Goal: Task Accomplishment & Management: Use online tool/utility

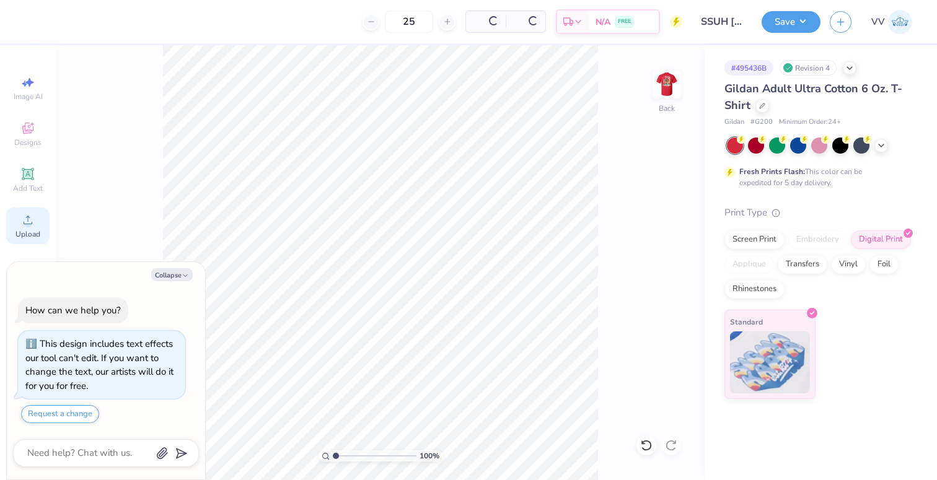
click at [24, 229] on span "Upload" at bounding box center [27, 234] width 25 height 10
type textarea "x"
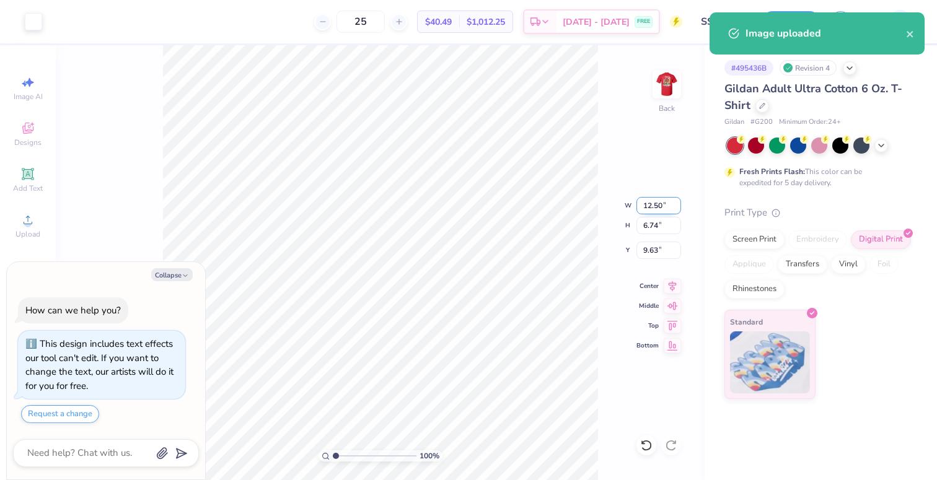
click at [665, 207] on input "12.50" at bounding box center [659, 205] width 45 height 17
type input "3.5"
type textarea "x"
type input "3.50"
type input "1.89"
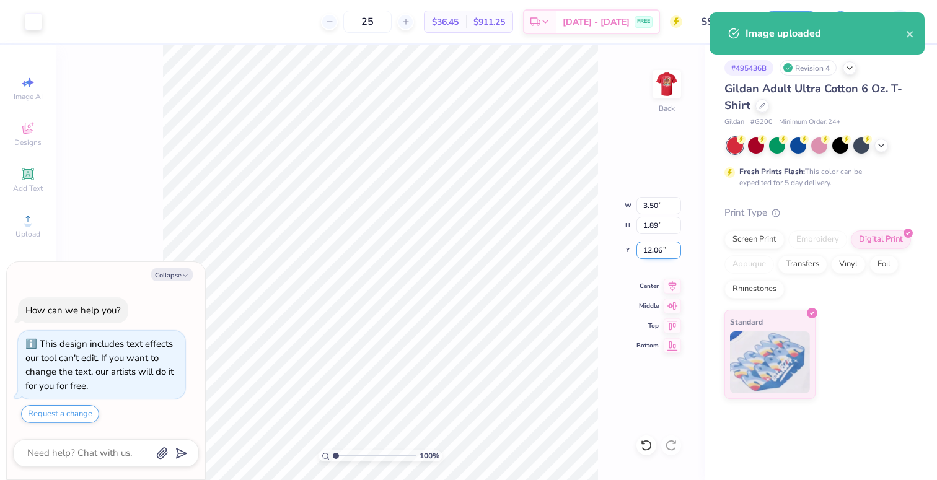
click at [655, 257] on input "12.06" at bounding box center [659, 250] width 45 height 17
type input "3"
type textarea "x"
type input "3.00"
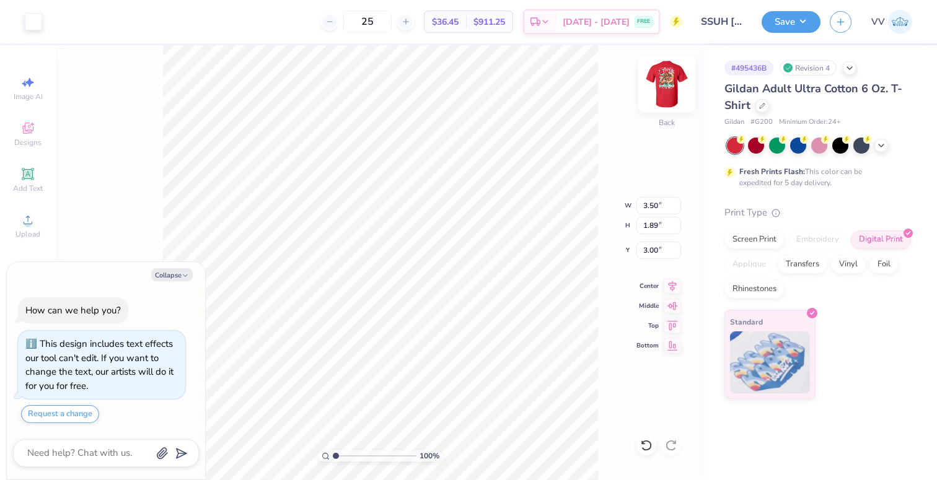
click at [660, 73] on img at bounding box center [667, 85] width 50 height 50
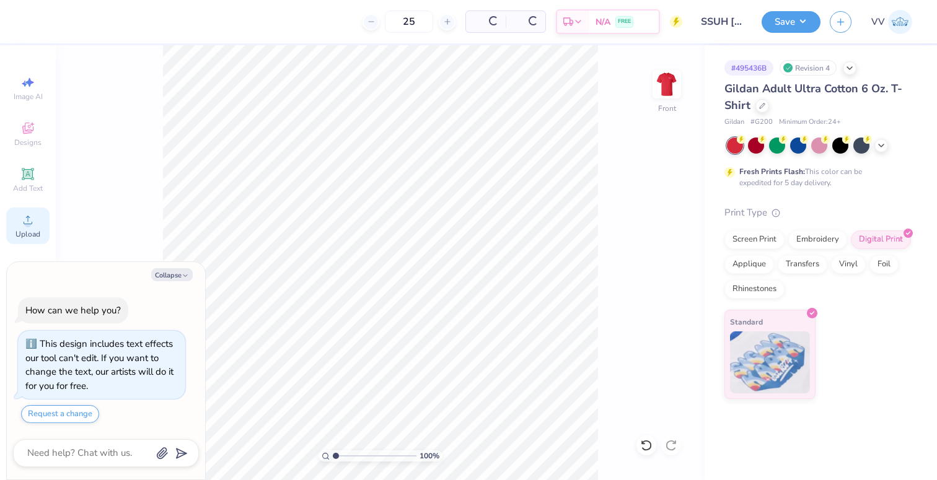
click at [14, 227] on div "Upload" at bounding box center [27, 226] width 43 height 37
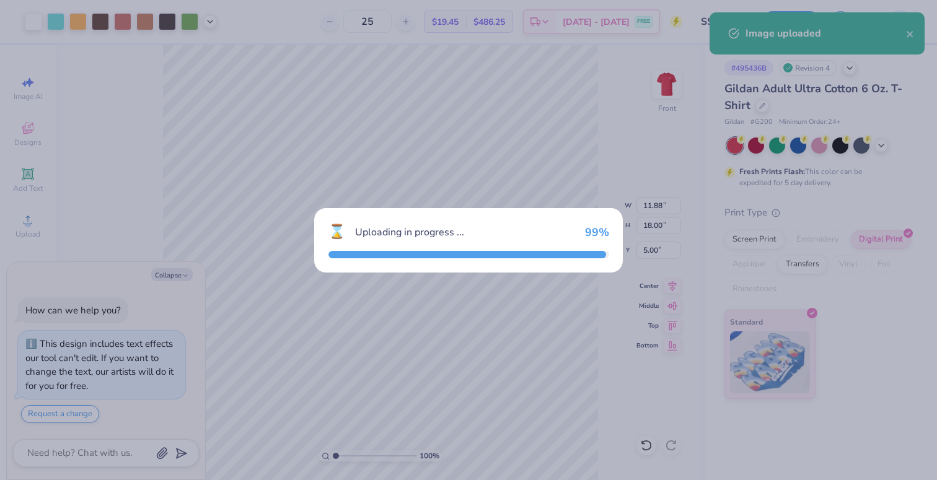
type textarea "x"
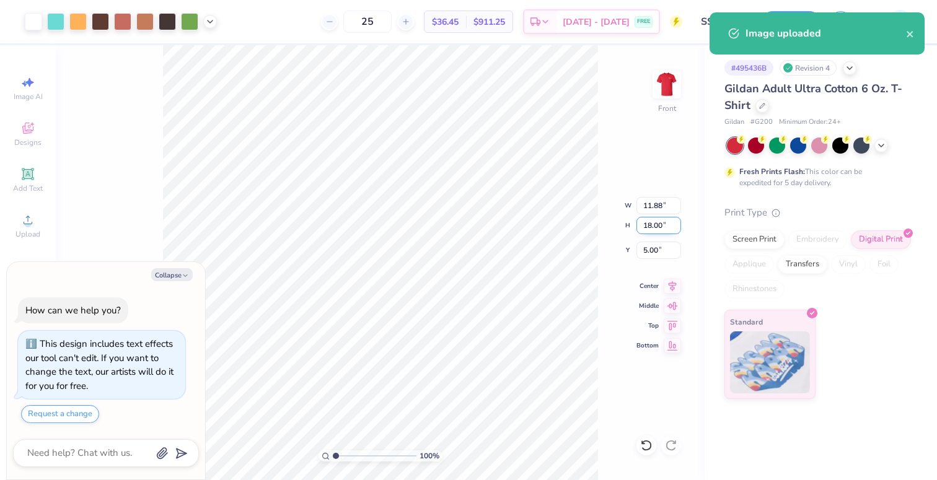
click at [660, 224] on input "18.00" at bounding box center [659, 225] width 45 height 17
type input "15"
type textarea "x"
type input "3"
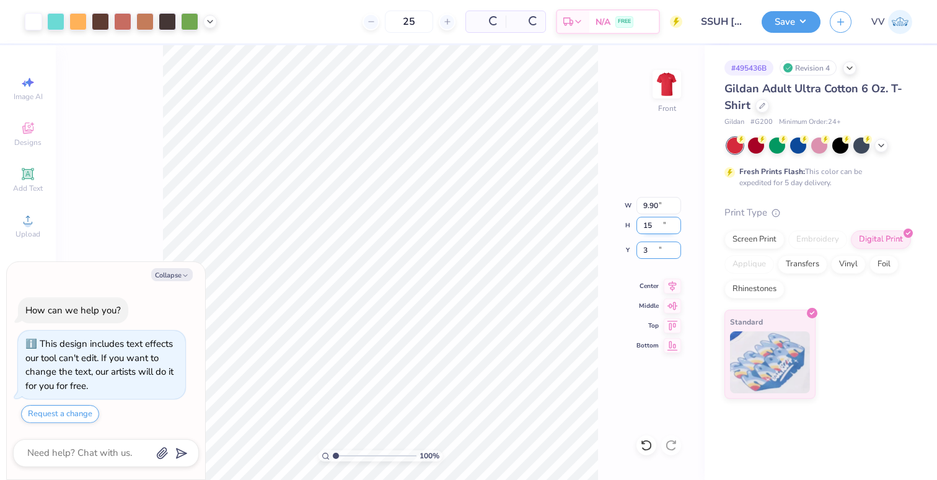
type textarea "x"
type input "9.90"
type input "15.00"
type input "6.50"
type textarea "x"
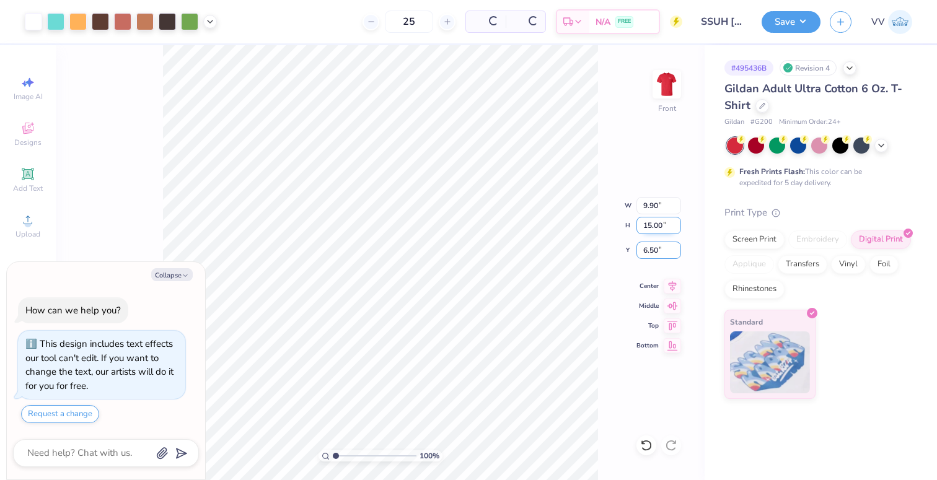
type input "3.00"
click at [823, 20] on div "Save VV" at bounding box center [849, 21] width 175 height 43
click at [802, 22] on button "Save" at bounding box center [791, 20] width 59 height 22
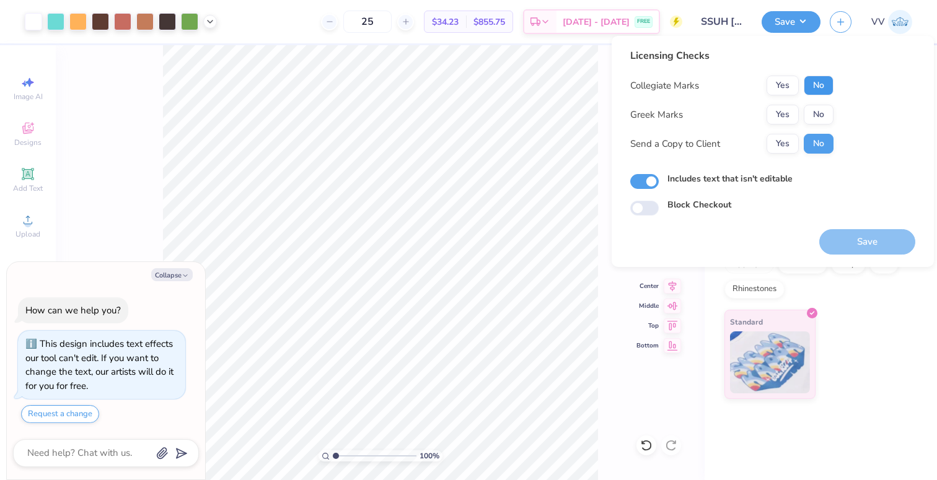
click at [811, 87] on button "No" at bounding box center [819, 86] width 30 height 20
click at [794, 86] on button "Yes" at bounding box center [783, 86] width 32 height 20
drag, startPoint x: 810, startPoint y: 113, endPoint x: 808, endPoint y: 102, distance: 11.2
click at [810, 113] on button "No" at bounding box center [819, 115] width 30 height 20
click at [810, 92] on button "No" at bounding box center [819, 86] width 30 height 20
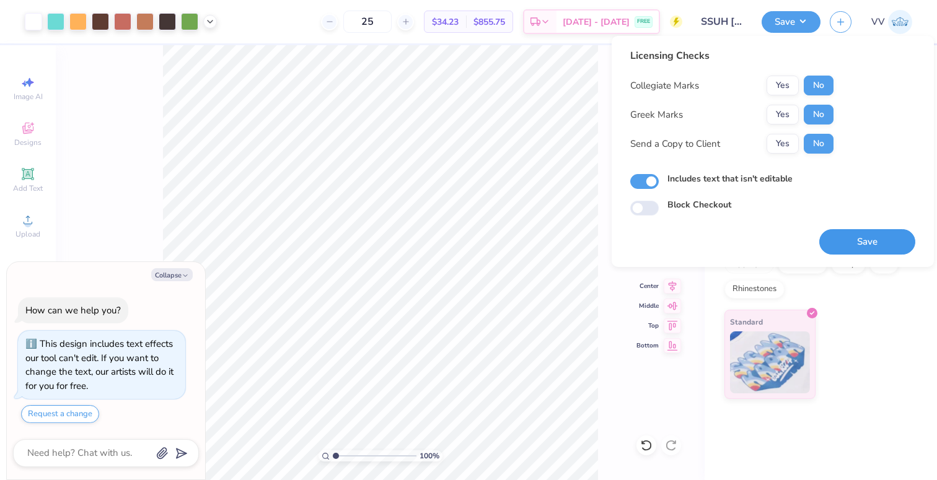
click at [857, 237] on button "Save" at bounding box center [868, 241] width 96 height 25
type textarea "x"
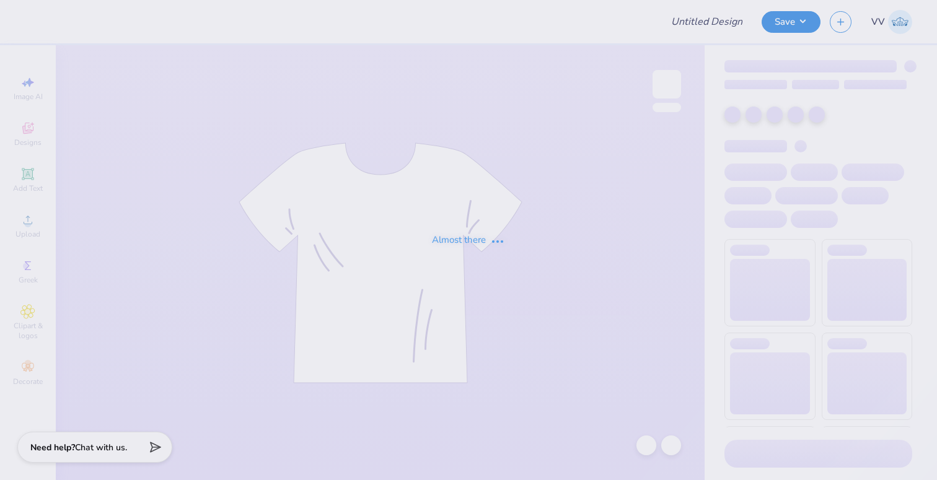
type input "Avri Daugherty : Murray State University"
type input "[PERSON_NAME] : [PERSON_NAME][GEOGRAPHIC_DATA]"
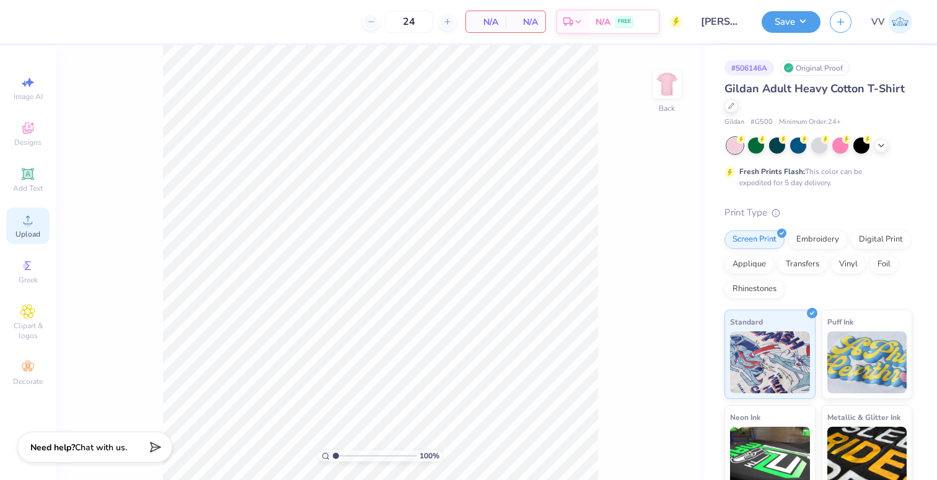
click at [30, 228] on div "Upload" at bounding box center [27, 226] width 43 height 37
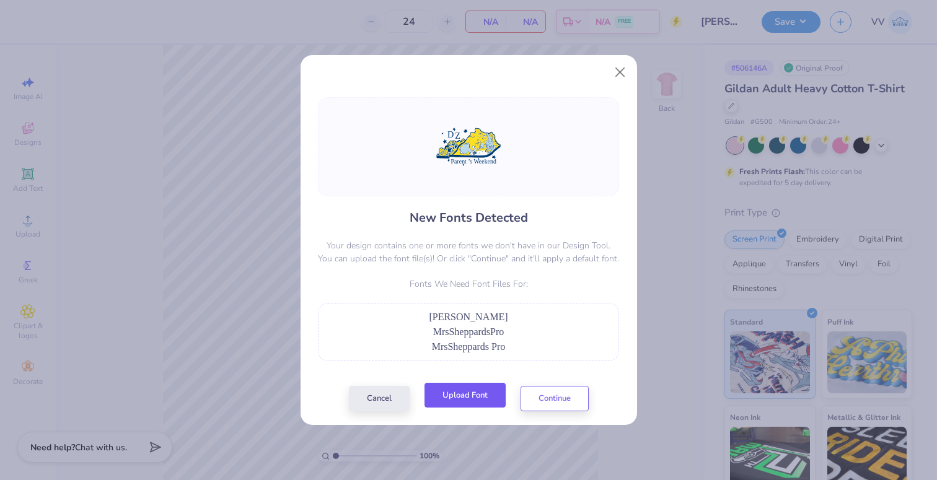
click at [479, 404] on button "Upload Font" at bounding box center [465, 395] width 81 height 25
click at [473, 385] on button "Upload Font" at bounding box center [465, 395] width 81 height 25
click at [619, 75] on button "Close" at bounding box center [620, 73] width 24 height 24
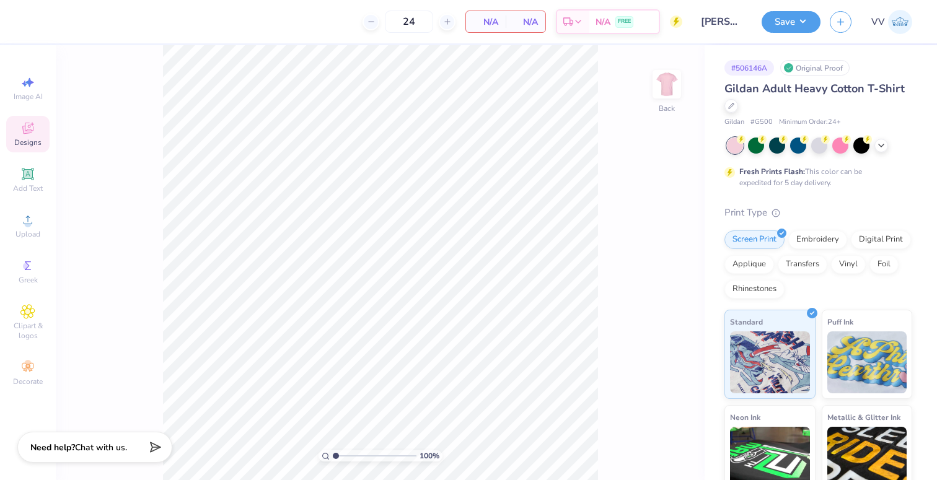
click at [36, 129] on div "Designs" at bounding box center [27, 134] width 43 height 37
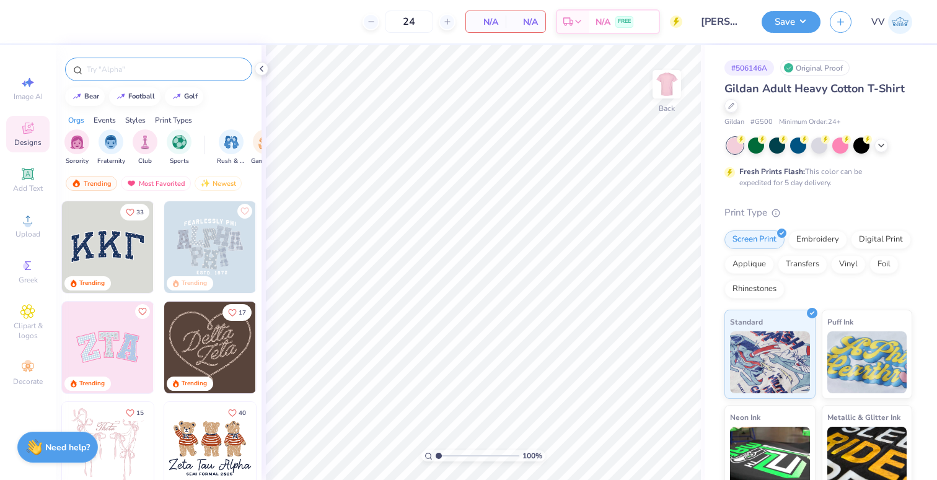
click at [154, 77] on div at bounding box center [158, 70] width 187 height 24
click at [162, 73] on input "text" at bounding box center [165, 69] width 159 height 12
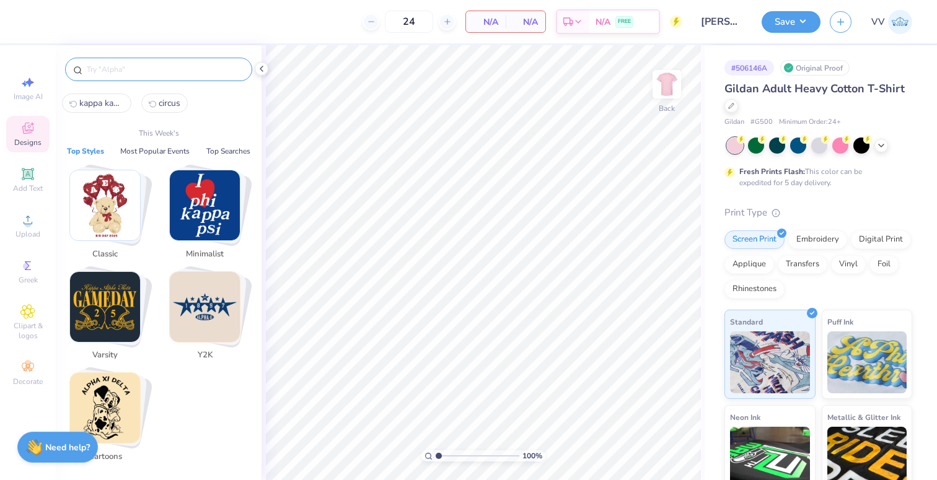
type input "g"
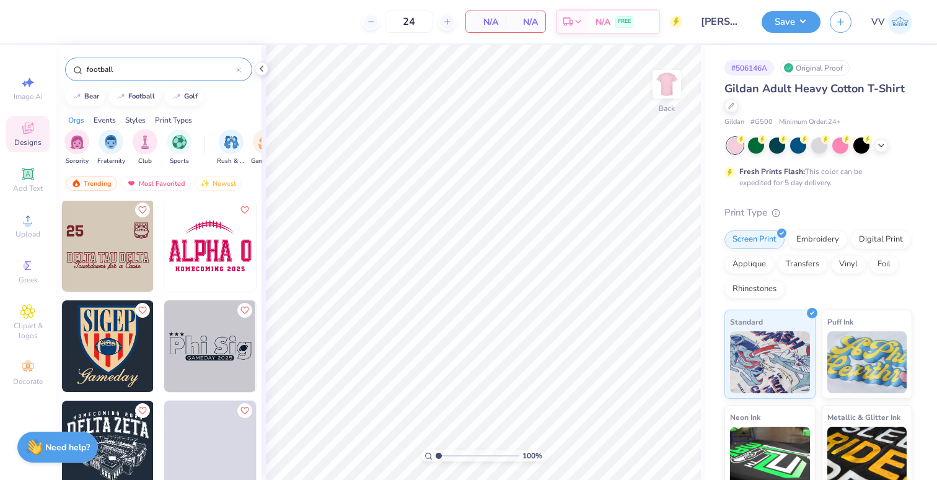
scroll to position [2312, 0]
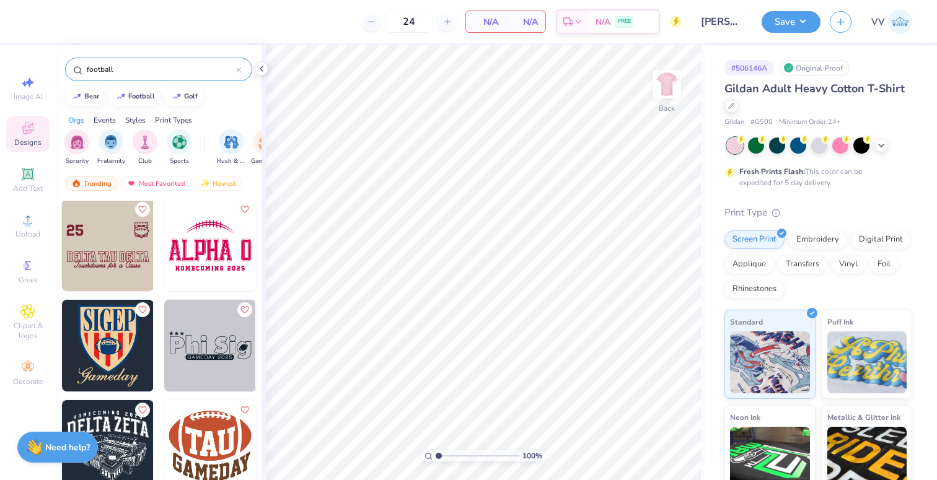
click at [146, 72] on input "football" at bounding box center [161, 69] width 151 height 12
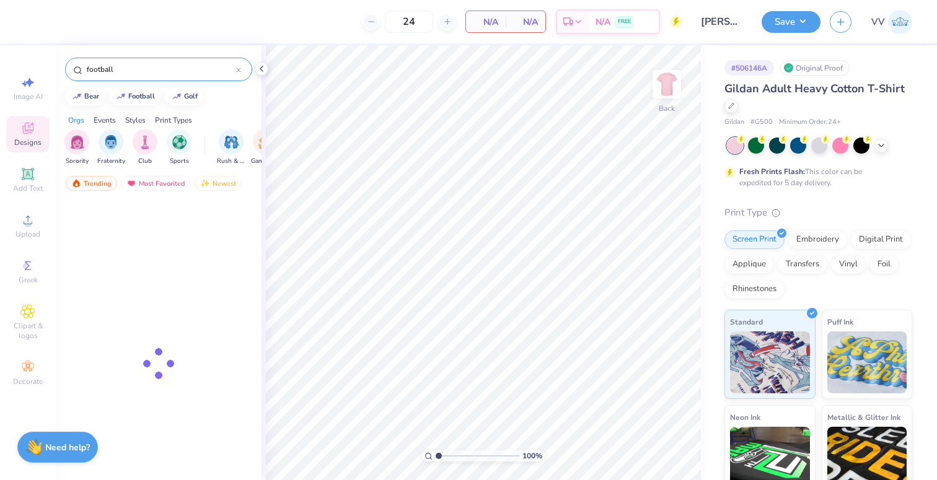
click at [146, 72] on input "football" at bounding box center [161, 69] width 151 height 12
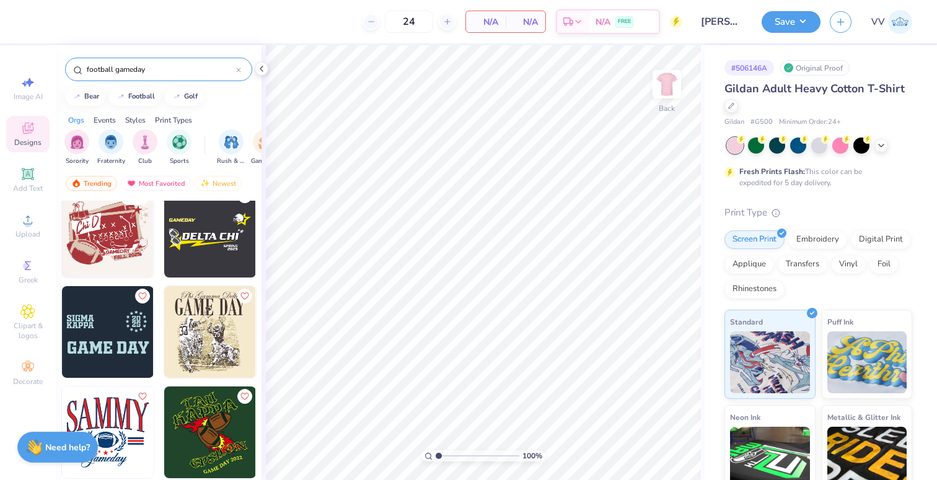
scroll to position [4394, 0]
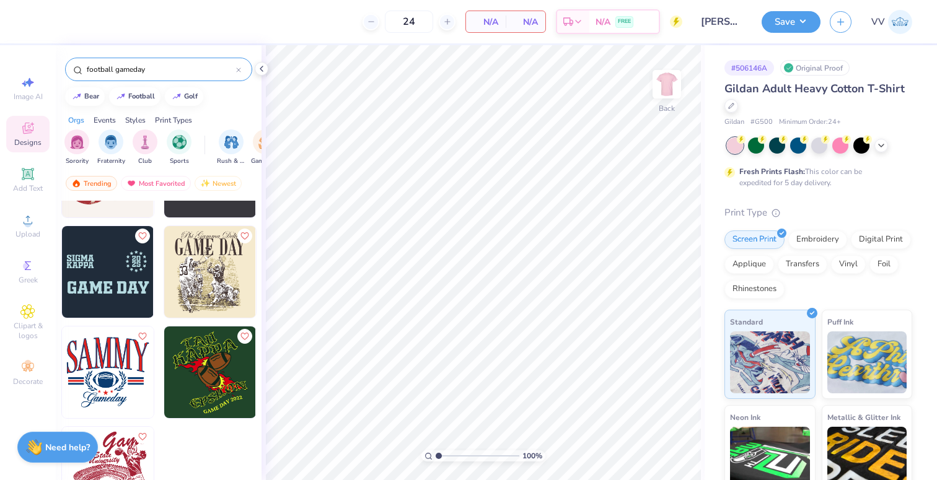
type input "football gameday"
click at [26, 222] on circle at bounding box center [27, 224] width 7 height 7
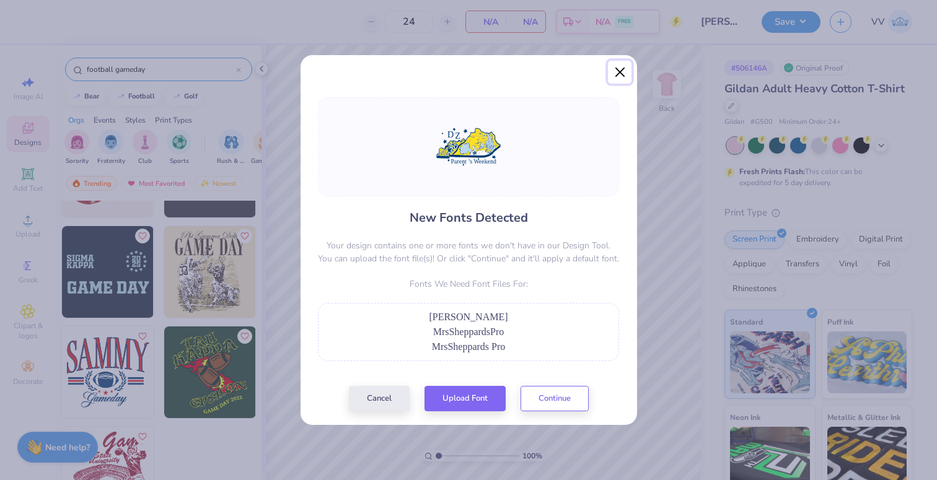
drag, startPoint x: 616, startPoint y: 72, endPoint x: 273, endPoint y: 151, distance: 351.9
click at [616, 72] on button "Close" at bounding box center [620, 73] width 24 height 24
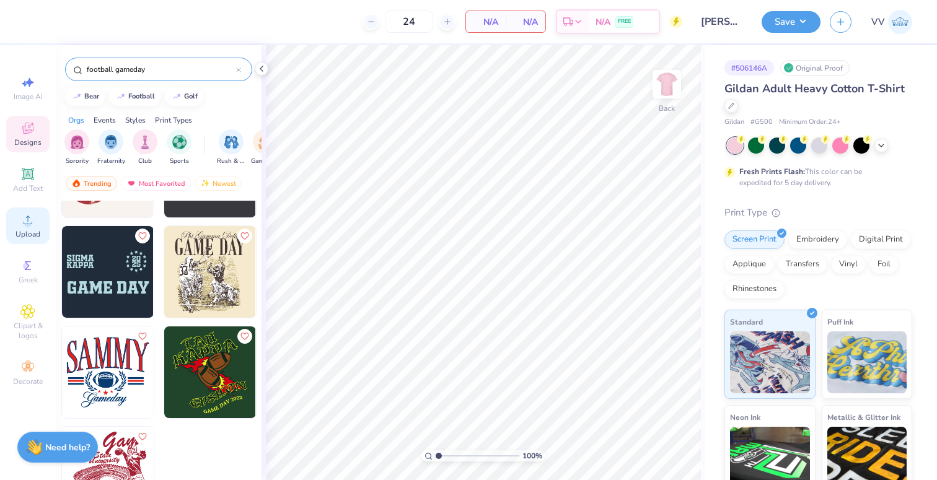
click at [40, 226] on div "Upload" at bounding box center [27, 226] width 43 height 37
click at [30, 225] on icon at bounding box center [27, 220] width 15 height 15
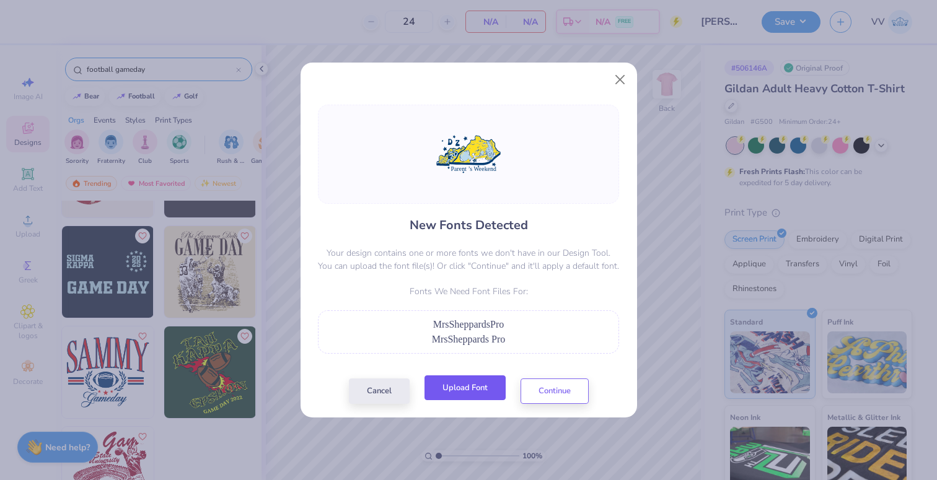
click at [462, 394] on button "Upload Font" at bounding box center [465, 388] width 81 height 25
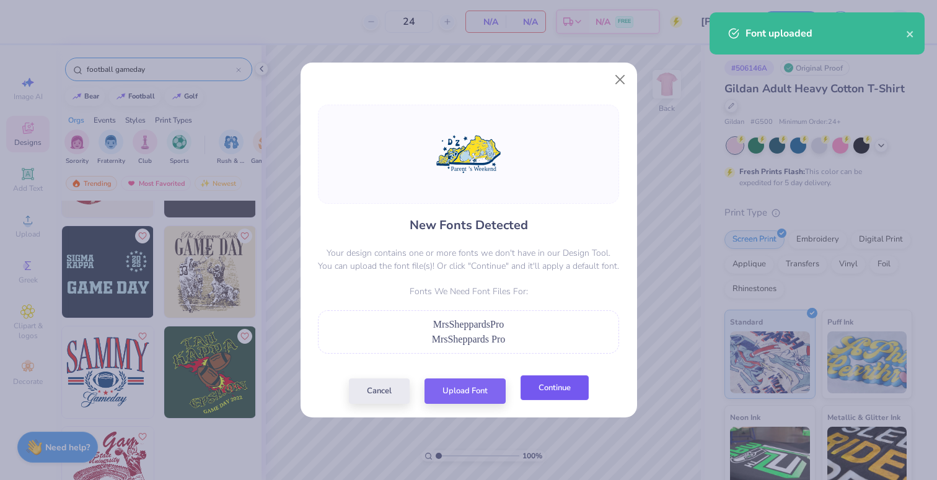
click at [564, 389] on button "Continue" at bounding box center [555, 388] width 68 height 25
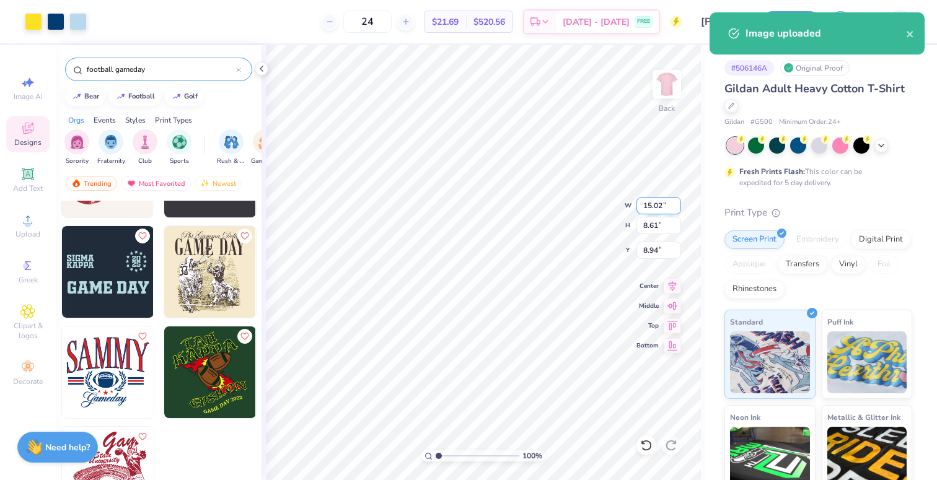
click at [660, 205] on input "15.02" at bounding box center [659, 205] width 45 height 17
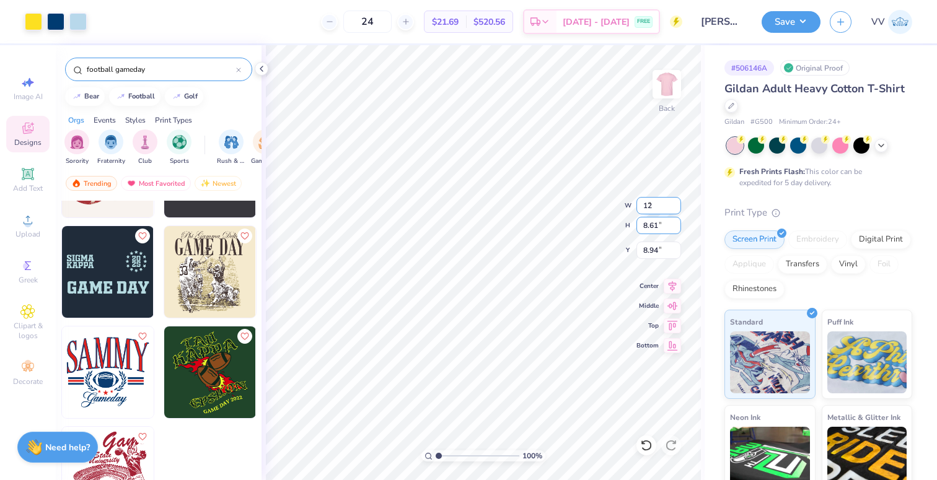
type input "12.00"
type input "6.88"
type input "3.00"
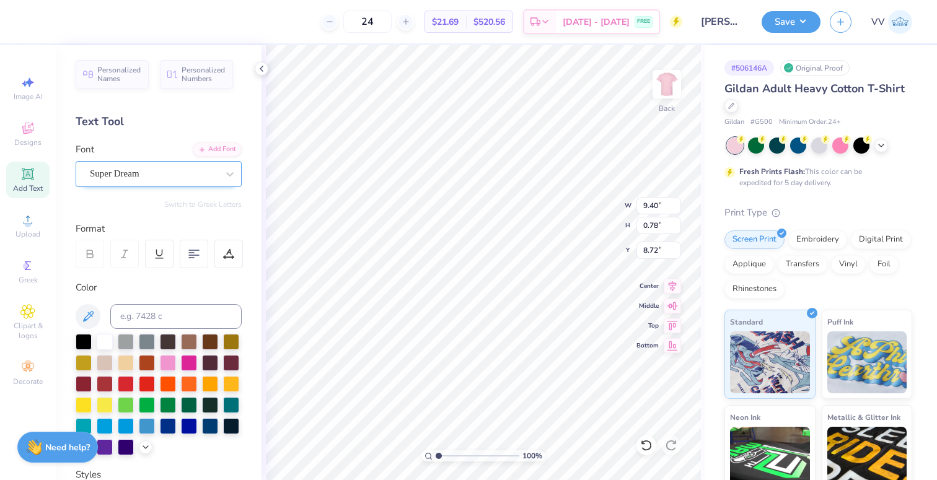
click at [133, 176] on div "Super Dream" at bounding box center [154, 173] width 130 height 19
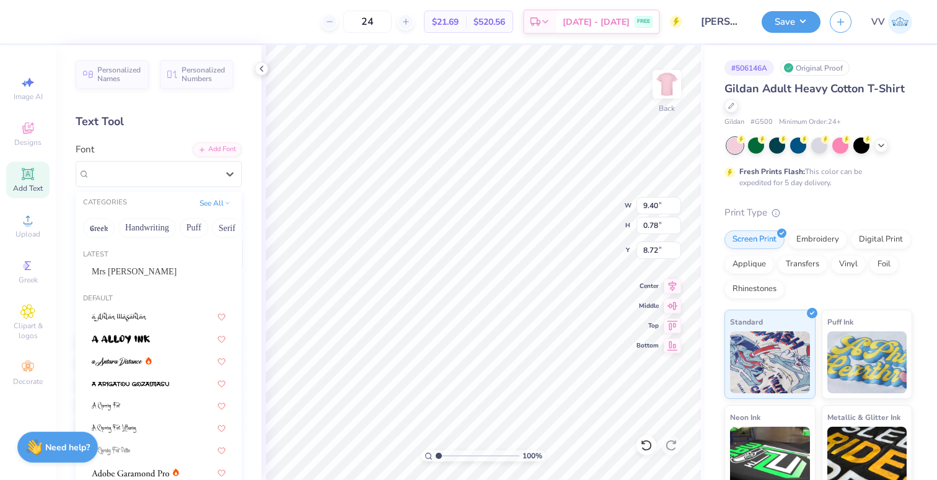
click at [147, 279] on div "Mrs Sheppards" at bounding box center [159, 272] width 156 height 20
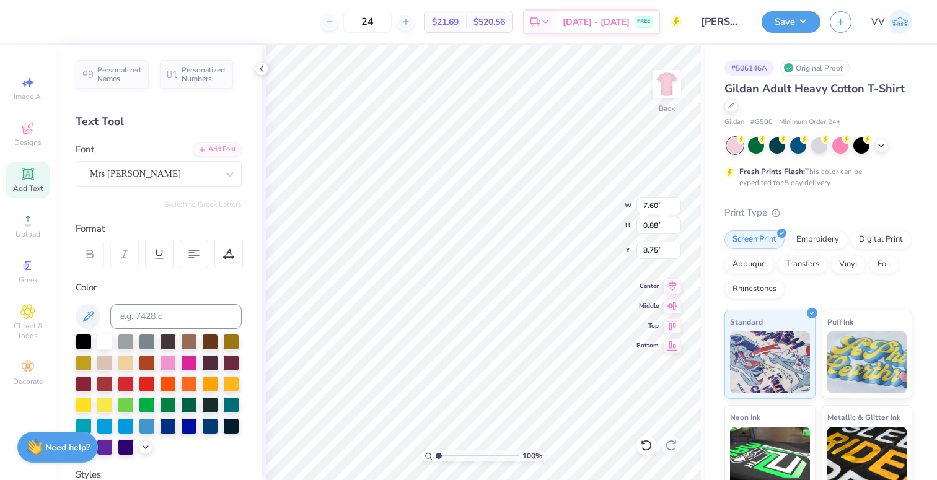
type input "7.60"
type input "0.88"
type input "8.75"
type input "1.85"
click at [445, 454] on input "range" at bounding box center [478, 456] width 84 height 11
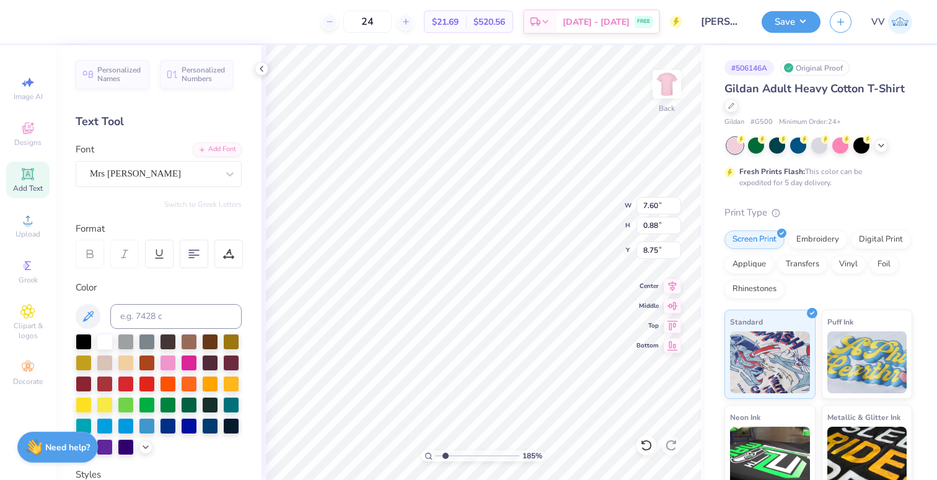
type input "8.73"
type input "6.96"
type input "0.80"
type input "8.65"
type input "7.30"
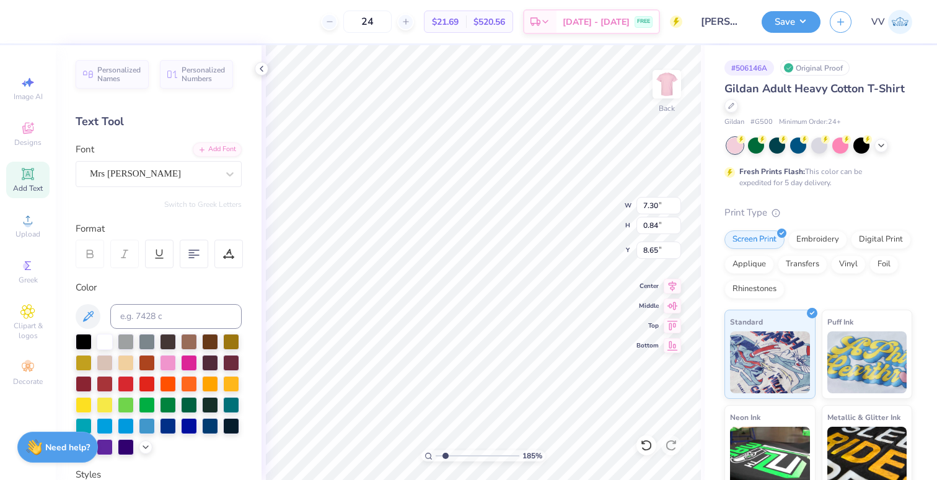
type input "0.84"
type input "1"
click at [418, 456] on div "100 %" at bounding box center [483, 262] width 435 height 435
click at [659, 208] on input "11.56" at bounding box center [659, 205] width 45 height 17
type input "12.00"
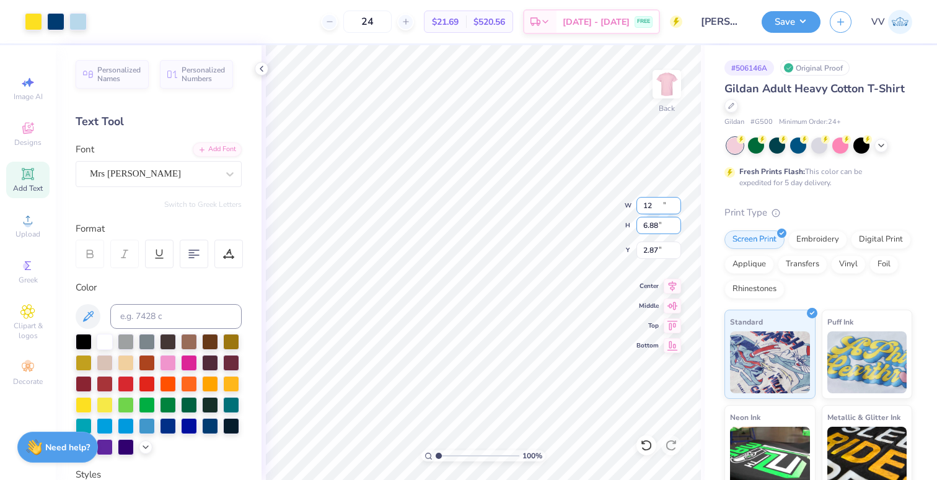
type input "7.14"
type input "3.00"
click at [790, 20] on button "Save" at bounding box center [791, 20] width 59 height 22
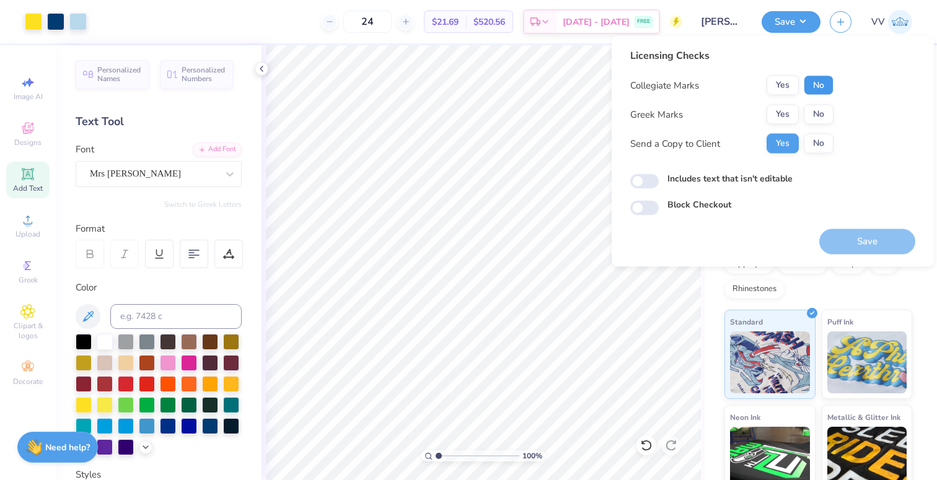
click at [812, 85] on button "No" at bounding box center [819, 86] width 30 height 20
click at [787, 111] on button "Yes" at bounding box center [783, 115] width 32 height 20
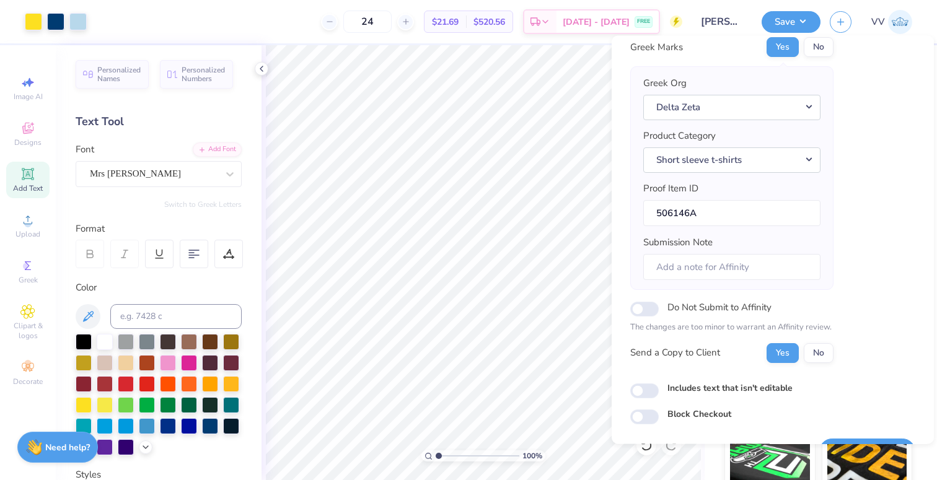
scroll to position [99, 0]
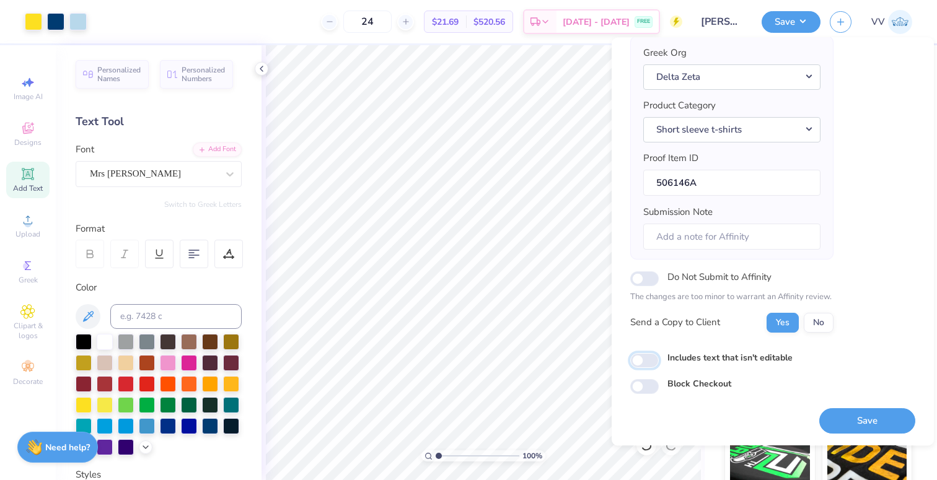
click at [646, 360] on input "Includes text that isn't editable" at bounding box center [644, 360] width 29 height 15
checkbox input "true"
click at [871, 421] on button "Save" at bounding box center [868, 421] width 96 height 25
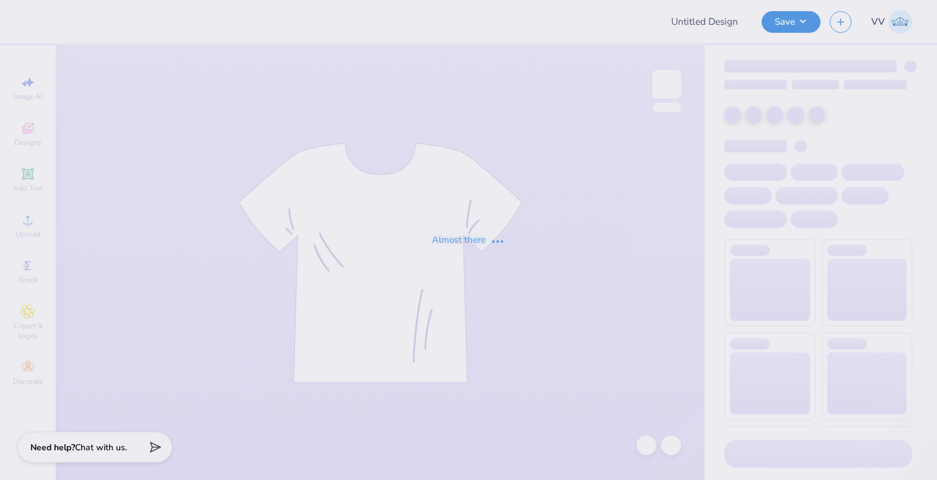
type input "Zeta Psi '25"
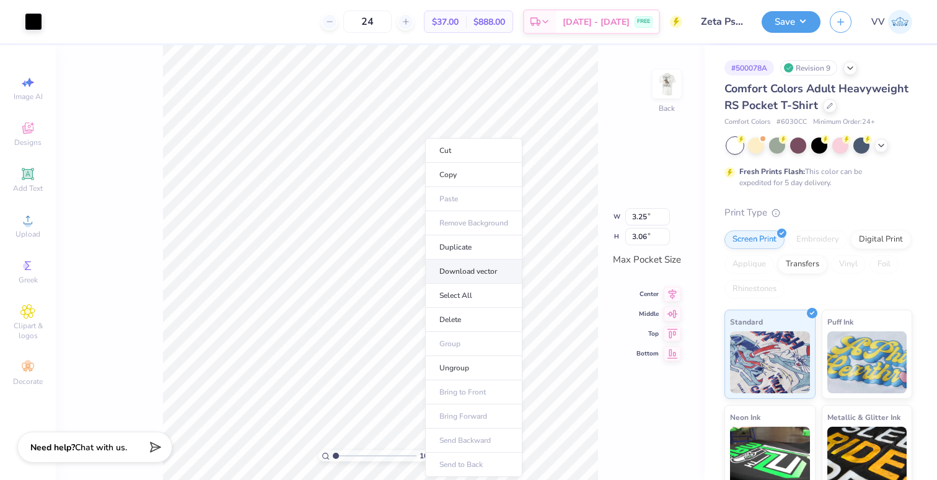
click at [474, 276] on li "Download vector" at bounding box center [473, 272] width 97 height 24
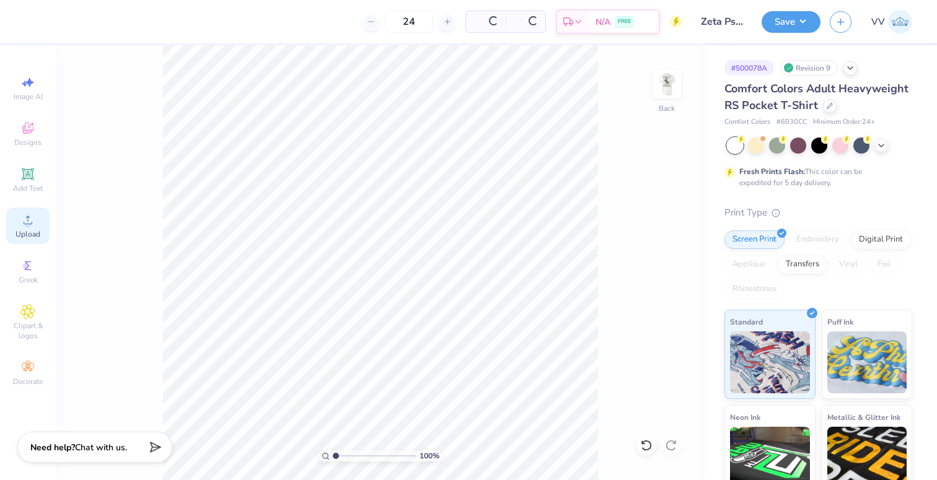
click at [22, 228] on div "Upload" at bounding box center [27, 226] width 43 height 37
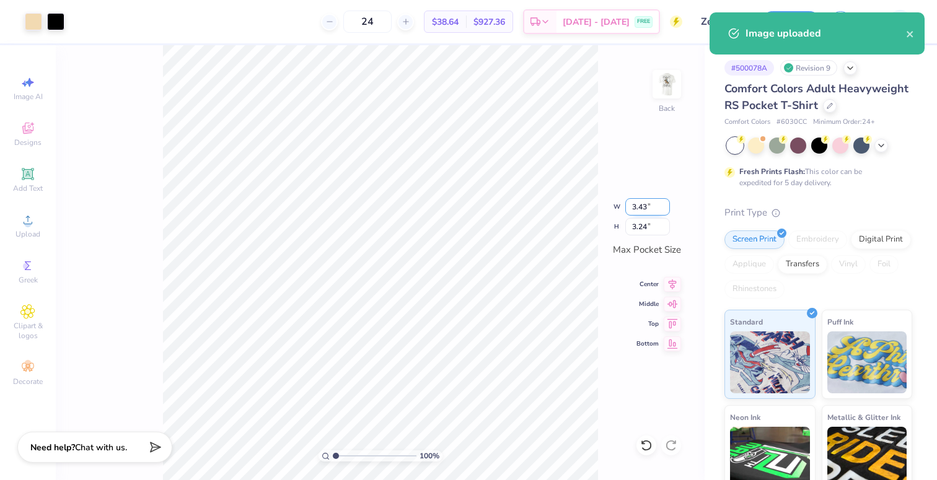
click at [639, 205] on input "3.43" at bounding box center [647, 206] width 45 height 17
type input "3.50"
type input "3.30"
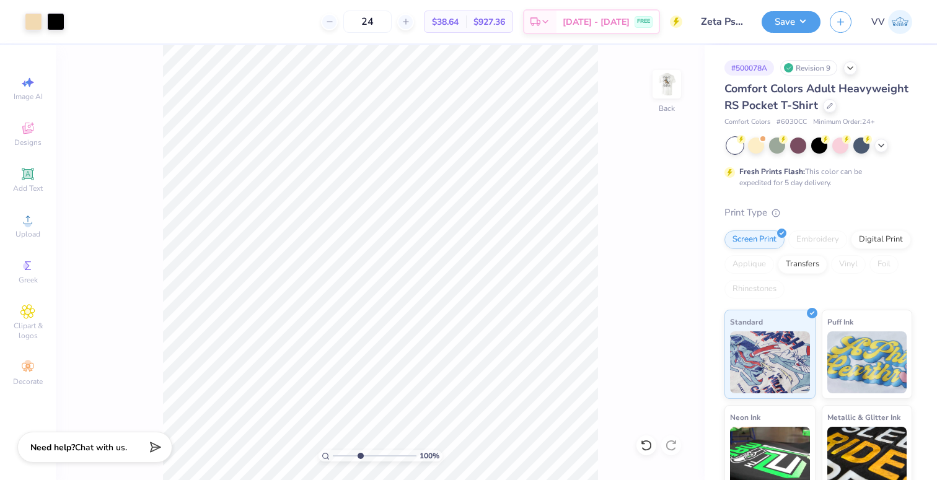
click at [360, 454] on input "range" at bounding box center [375, 456] width 84 height 11
drag, startPoint x: 351, startPoint y: 457, endPoint x: 360, endPoint y: 451, distance: 10.7
click at [350, 457] on input "range" at bounding box center [375, 456] width 84 height 11
type input "1"
drag, startPoint x: 342, startPoint y: 457, endPoint x: 325, endPoint y: 452, distance: 18.1
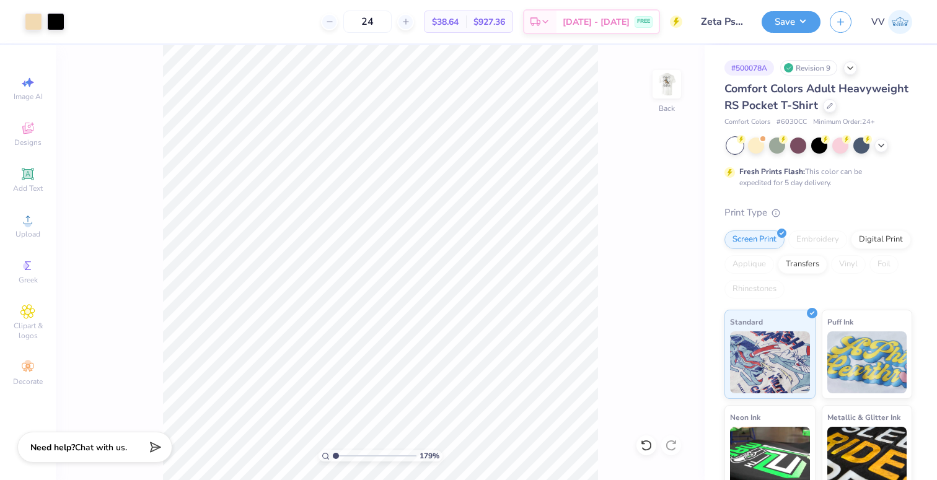
click at [321, 459] on div "179 %" at bounding box center [381, 456] width 124 height 11
click at [674, 90] on img at bounding box center [667, 85] width 50 height 50
click at [34, 261] on icon at bounding box center [27, 266] width 15 height 15
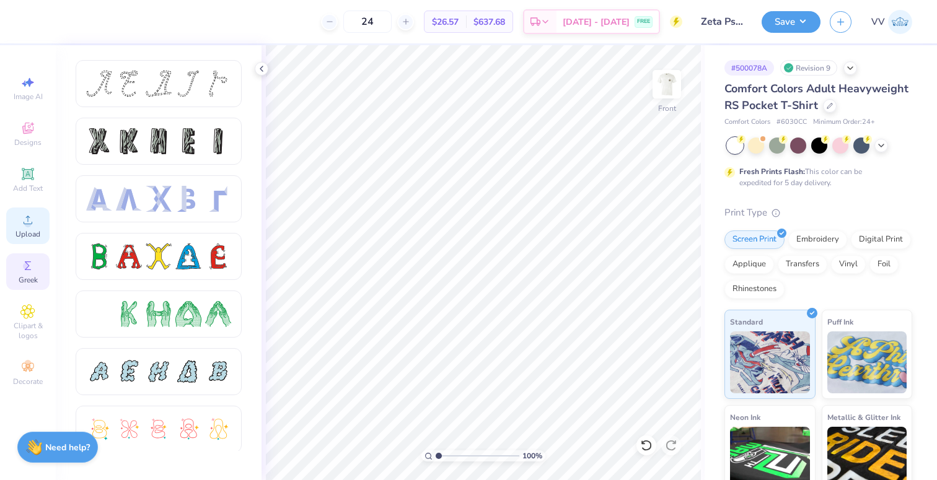
click at [22, 225] on icon at bounding box center [27, 220] width 15 height 15
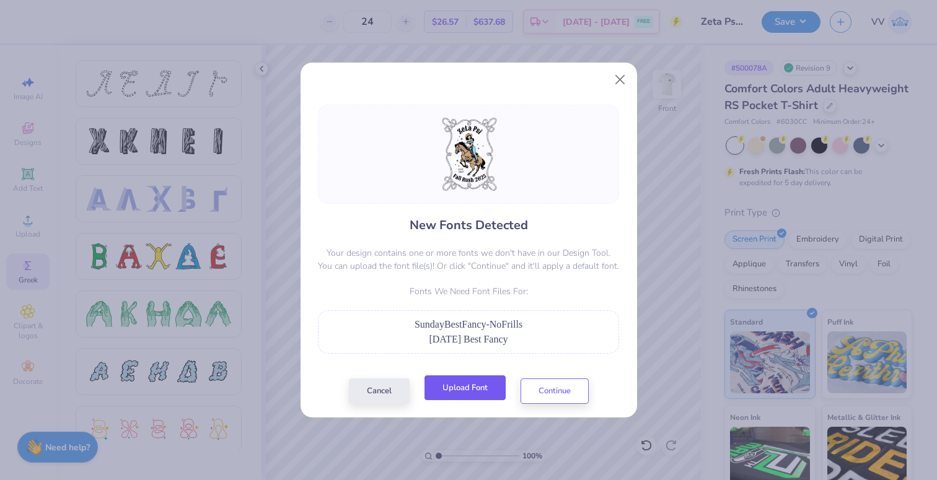
click at [467, 382] on button "Upload Font" at bounding box center [465, 388] width 81 height 25
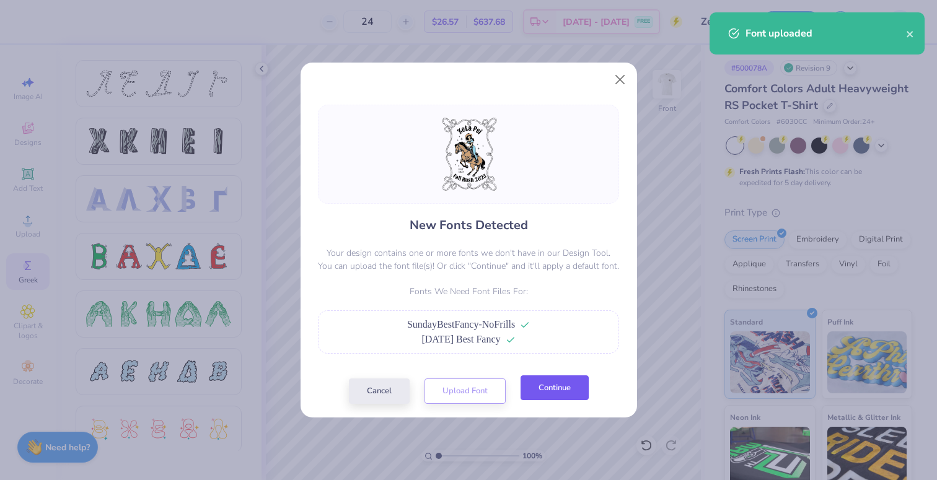
click at [560, 401] on button "Continue" at bounding box center [555, 388] width 68 height 25
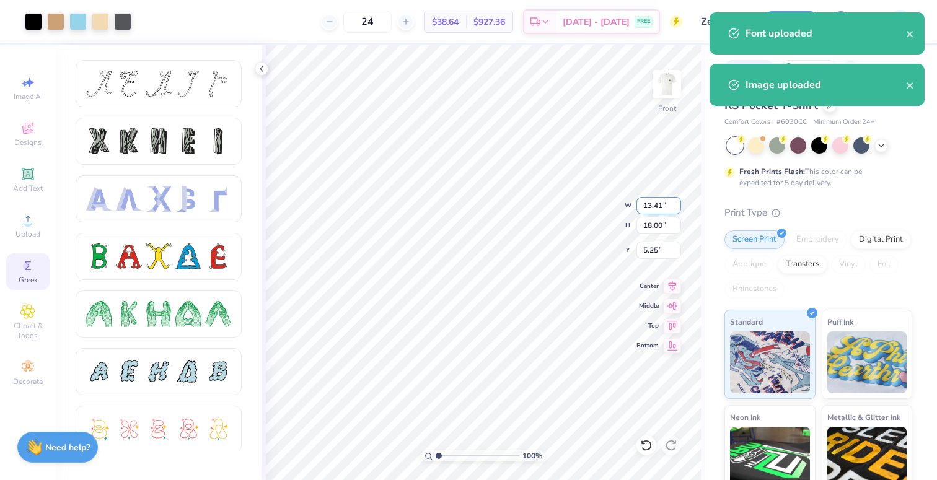
click at [655, 207] on input "13.41" at bounding box center [659, 205] width 45 height 17
type input "15"
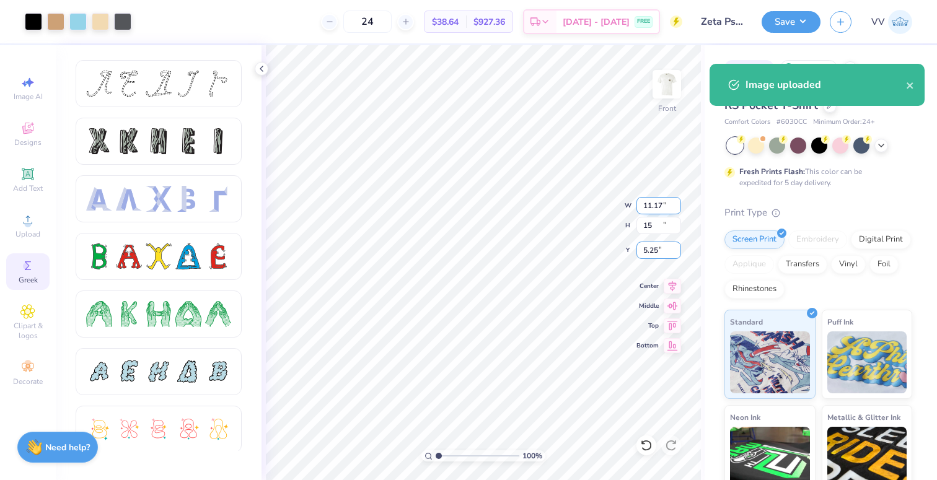
type input "11.17"
type input "15.00"
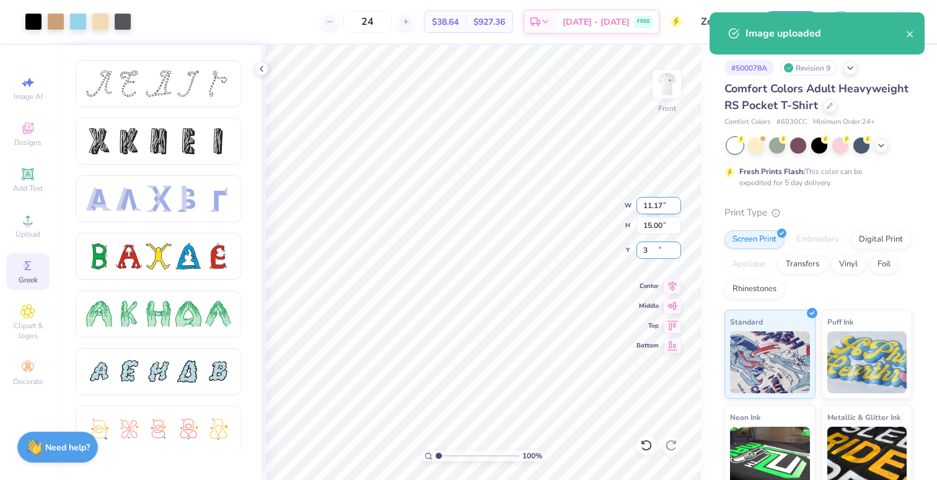
type input "3.00"
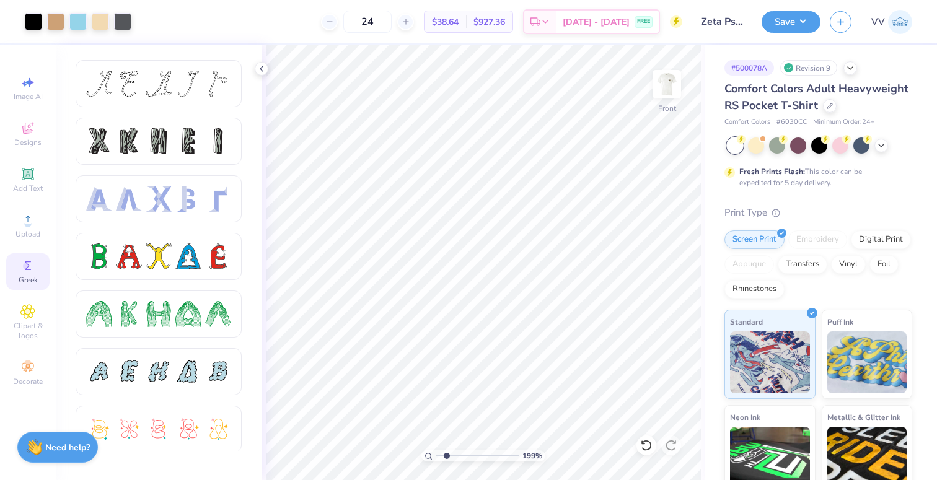
click at [446, 457] on input "range" at bounding box center [478, 456] width 84 height 11
type input "3.49"
click at [459, 457] on input "range" at bounding box center [478, 456] width 84 height 11
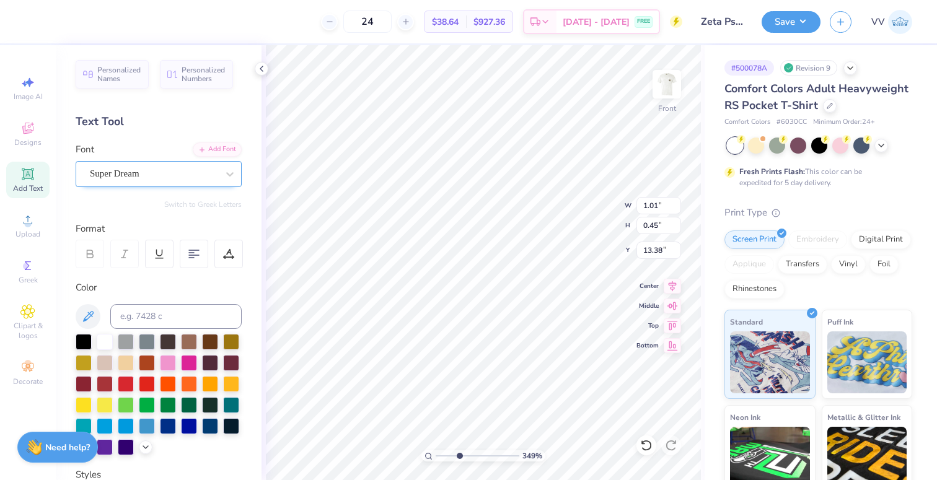
click at [122, 178] on div "Super Dream" at bounding box center [154, 173] width 130 height 19
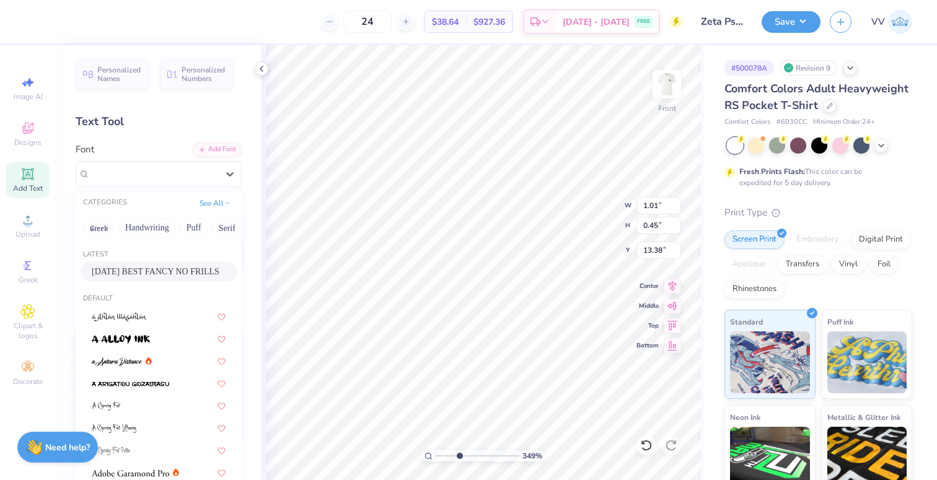
click at [162, 262] on div "SUNDAY BEST FANCY NO FRILLS" at bounding box center [159, 272] width 156 height 20
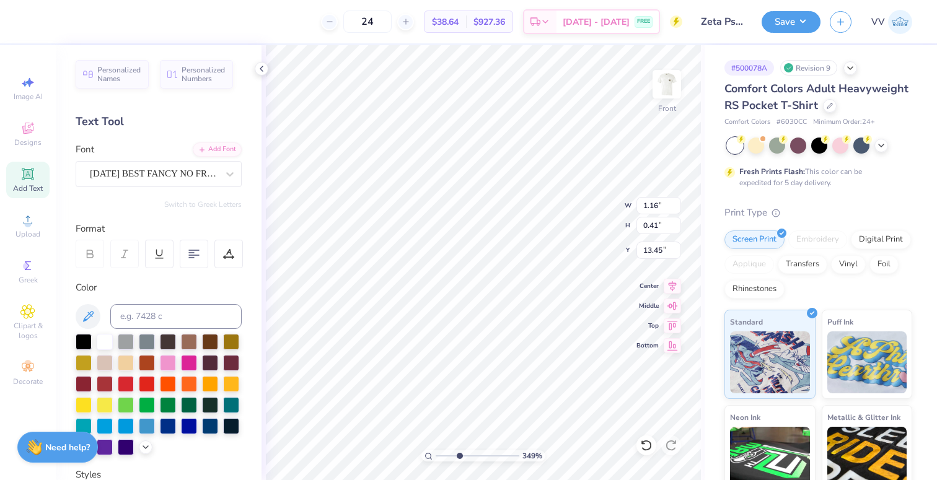
type input "1.16"
type input "0.41"
type input "13.45"
type input "1.26"
type input "0.42"
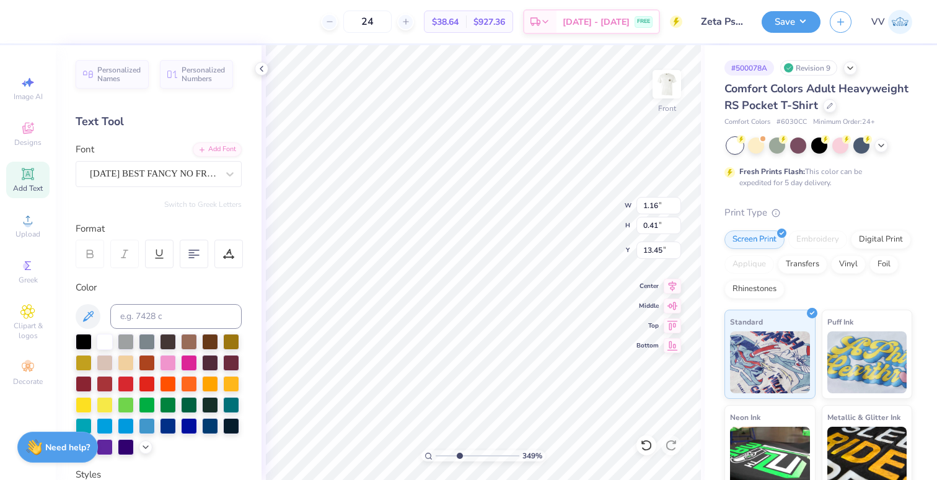
type input "13.95"
click at [144, 177] on div "Super Dream" at bounding box center [154, 173] width 130 height 19
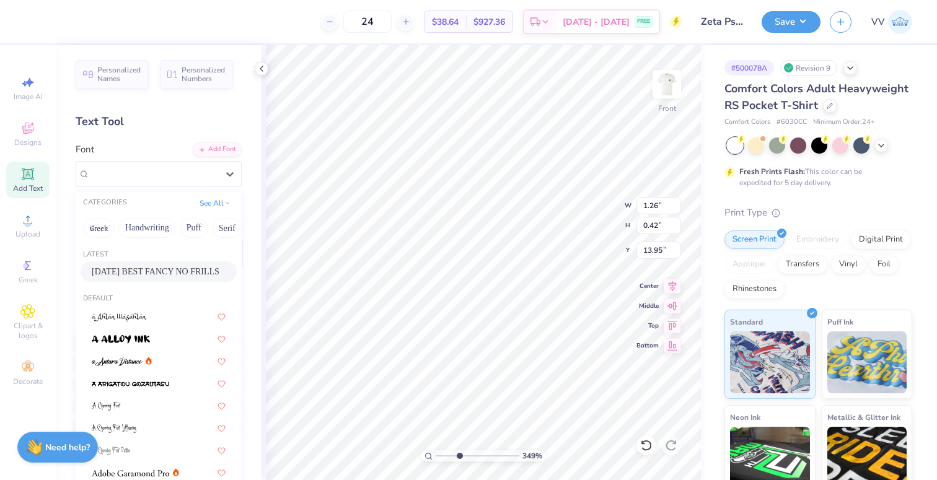
click at [134, 278] on span "SUNDAY BEST FANCY NO FRILLS" at bounding box center [156, 271] width 128 height 13
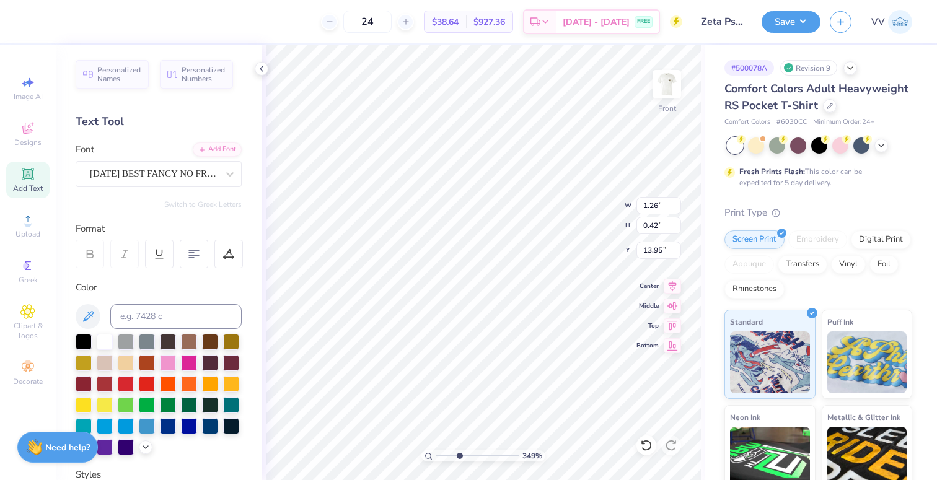
type input "1.24"
type input "0.40"
drag, startPoint x: 663, startPoint y: 254, endPoint x: 675, endPoint y: 251, distance: 12.8
click at [663, 254] on input "13.98" at bounding box center [659, 250] width 45 height 17
type input "13.99"
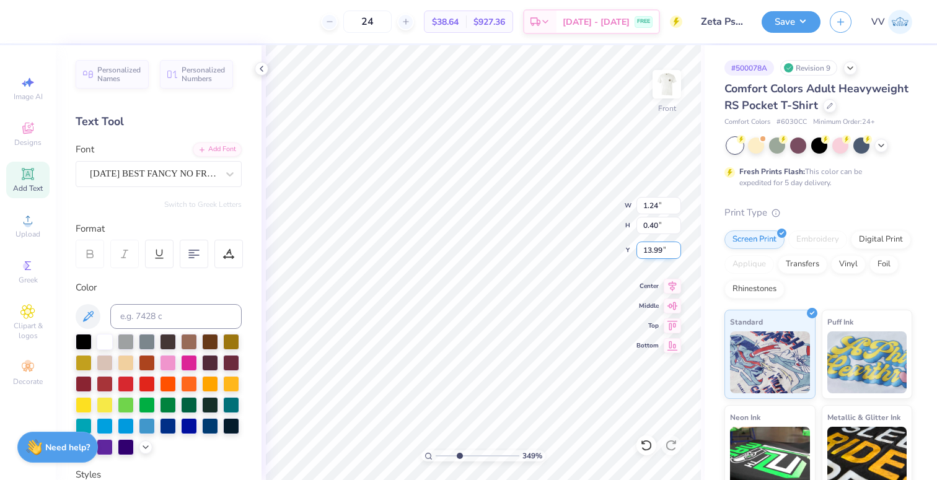
click at [676, 247] on input "13.99" at bounding box center [659, 250] width 45 height 17
type input "1"
click at [413, 453] on div "100 %" at bounding box center [483, 262] width 435 height 435
click at [799, 22] on button "Save" at bounding box center [791, 20] width 59 height 22
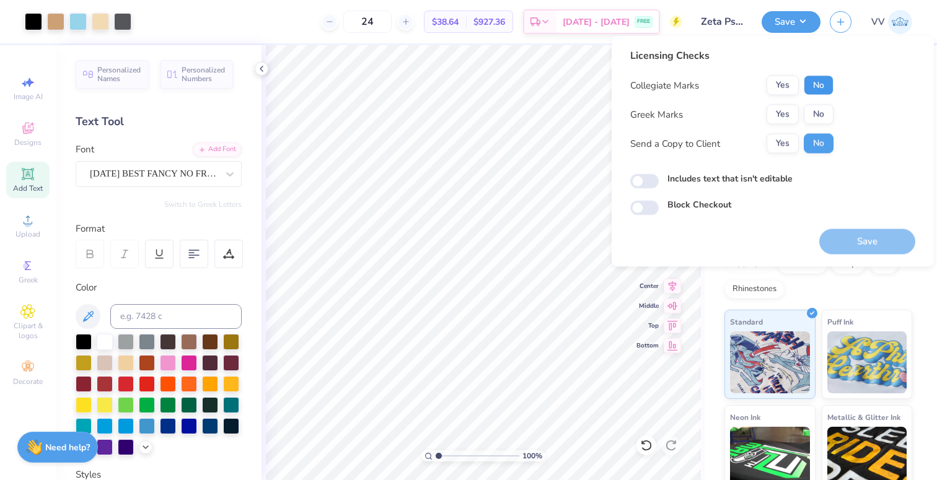
click at [815, 81] on button "No" at bounding box center [819, 86] width 30 height 20
click at [777, 118] on button "Yes" at bounding box center [783, 115] width 32 height 20
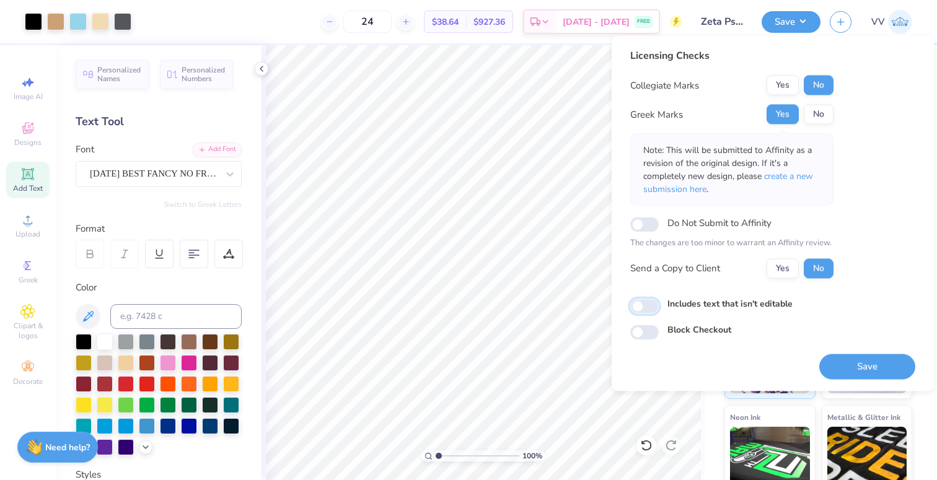
click at [646, 306] on input "Includes text that isn't editable" at bounding box center [644, 306] width 29 height 15
checkbox input "true"
click at [852, 363] on button "Save" at bounding box center [868, 366] width 96 height 25
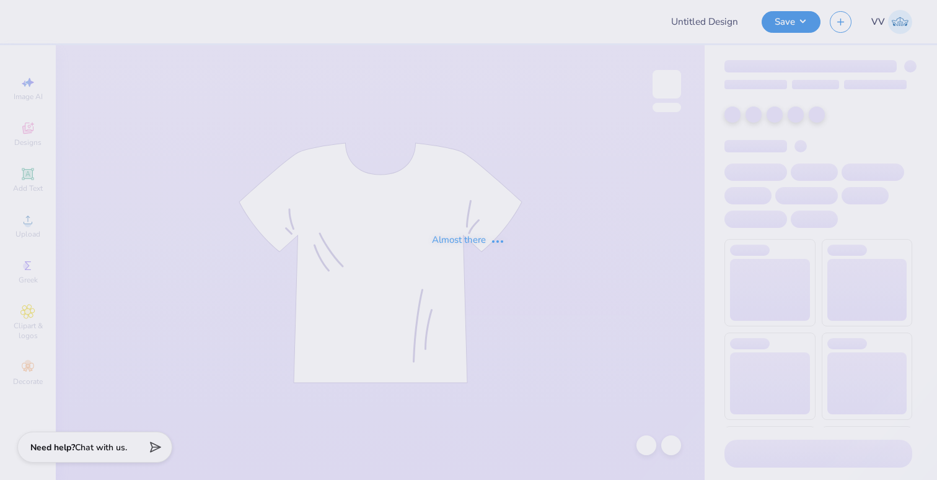
type input "Football"
